Goal: Transaction & Acquisition: Subscribe to service/newsletter

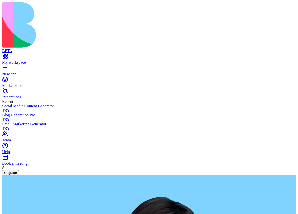
click at [19, 175] on button "Upgrade" at bounding box center [10, 172] width 17 height 5
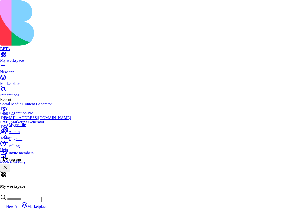
click at [30, 141] on div "Upgrade" at bounding box center [37, 137] width 69 height 7
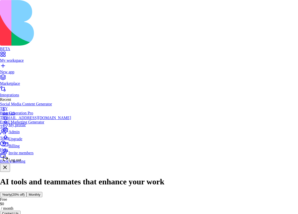
click at [36, 162] on div "Log out" at bounding box center [37, 158] width 69 height 7
